Goal: Check status: Check status

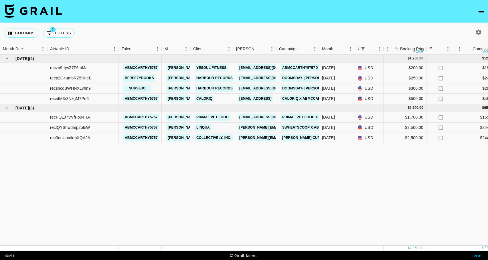
click at [479, 13] on icon "open drawer" at bounding box center [480, 11] width 5 height 3
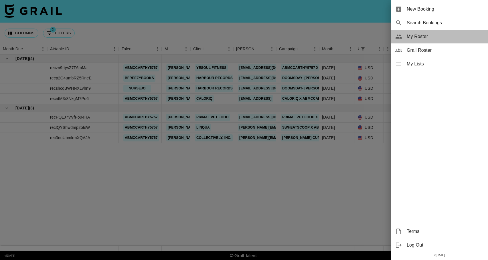
click at [437, 39] on span "My Roster" at bounding box center [444, 36] width 77 height 7
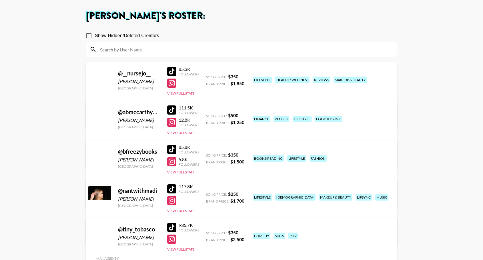
scroll to position [58, 0]
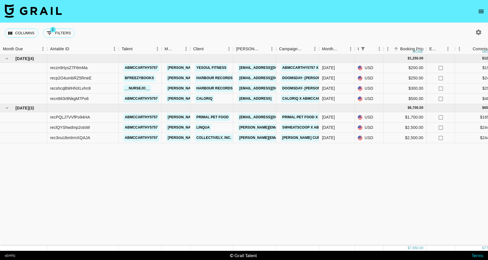
click at [479, 13] on icon "open drawer" at bounding box center [480, 11] width 7 height 7
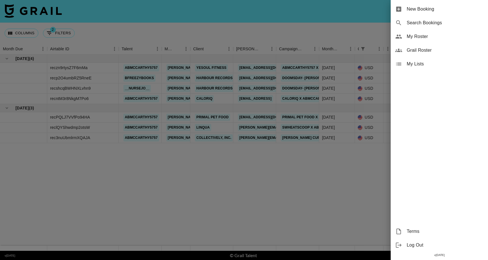
drag, startPoint x: 340, startPoint y: 31, endPoint x: 397, endPoint y: 23, distance: 58.0
click at [340, 31] on div at bounding box center [244, 130] width 488 height 260
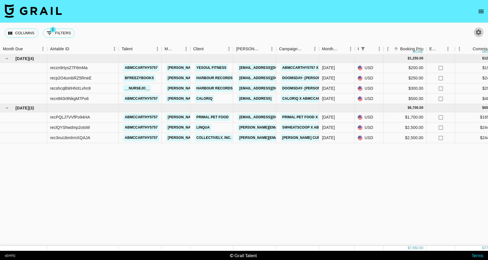
click at [478, 33] on icon "button" at bounding box center [478, 32] width 7 height 7
select select "May '25"
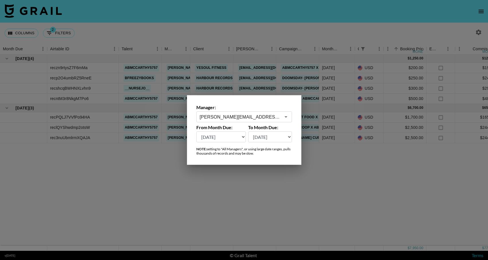
click at [247, 118] on input "[PERSON_NAME][EMAIL_ADDRESS][DOMAIN_NAME]" at bounding box center [240, 117] width 81 height 7
click at [240, 127] on li "molly@grail-talent.com" at bounding box center [244, 132] width 96 height 15
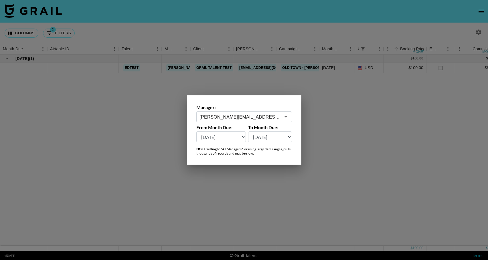
type input "molly@grail-talent.com"
click at [362, 133] on div at bounding box center [244, 130] width 488 height 260
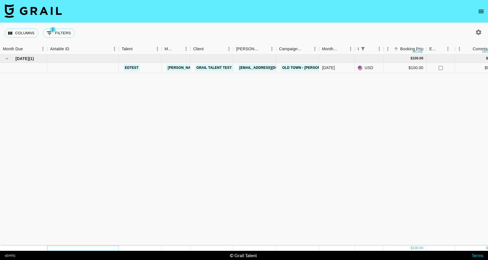
drag, startPoint x: 173, startPoint y: 249, endPoint x: 66, endPoint y: 244, distance: 107.1
click at [66, 246] on div at bounding box center [82, 248] width 71 height 5
click at [155, 126] on div "Jul '25 ( 1 ) $ 100.00 $ 9.76 edtest molly@grail-talent.com Grail Talent Test t…" at bounding box center [474, 150] width 949 height 191
click at [478, 32] on icon "button" at bounding box center [478, 32] width 7 height 7
select select "May '25"
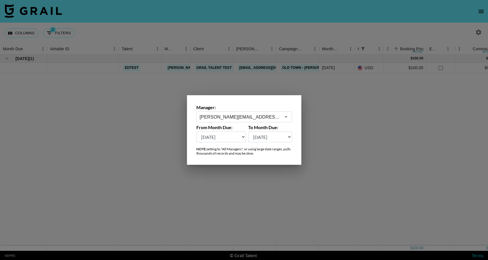
click at [352, 110] on div at bounding box center [244, 130] width 488 height 260
